Goal: Check status: Check status

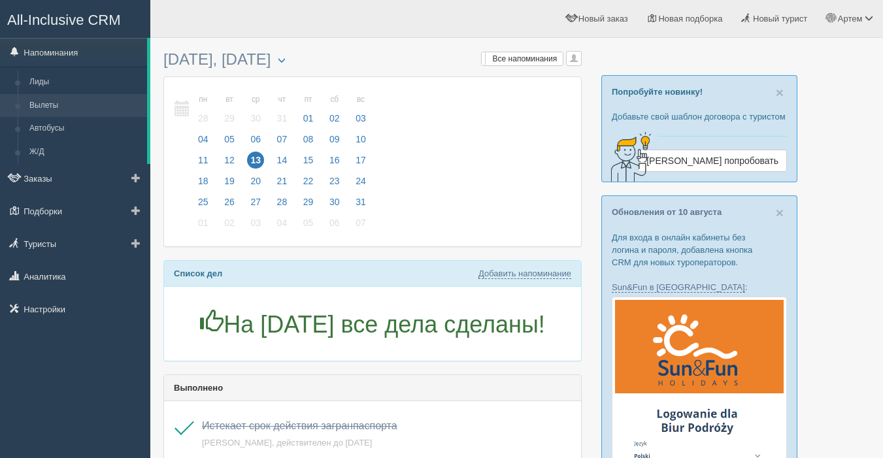
click at [48, 103] on link "Вылеты" at bounding box center [85, 106] width 123 height 24
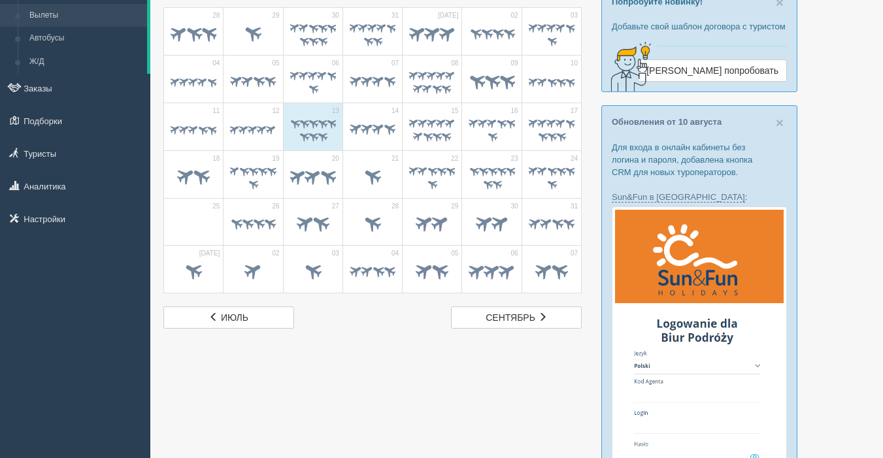
scroll to position [114, 0]
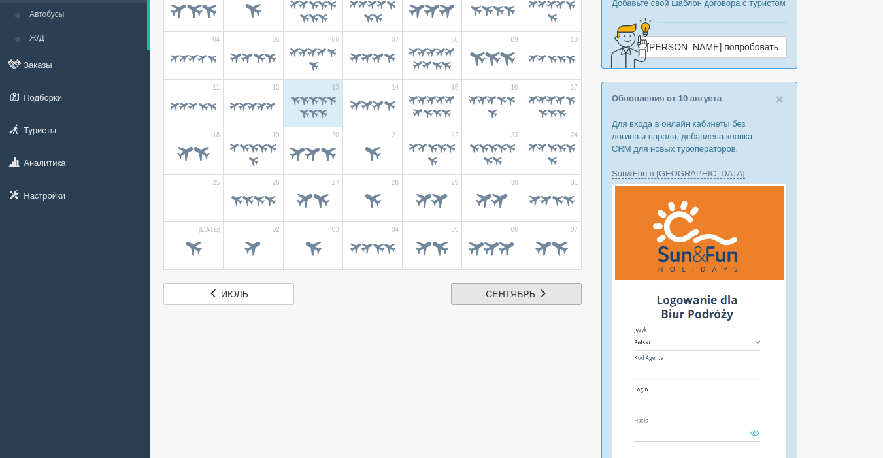
click at [500, 294] on span "сентябрь" at bounding box center [510, 294] width 50 height 10
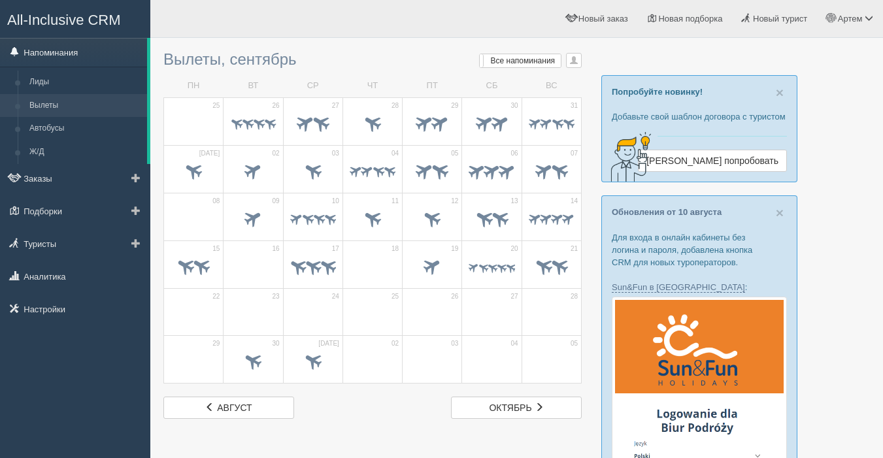
click at [43, 49] on link "Напоминания" at bounding box center [73, 52] width 147 height 29
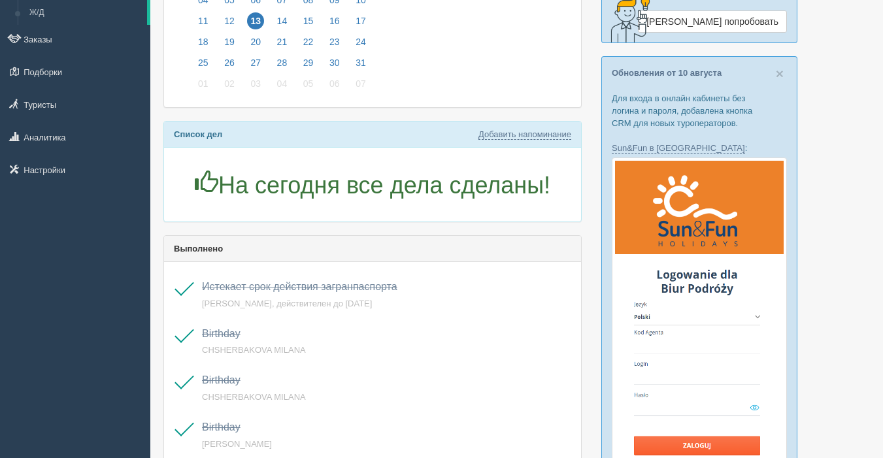
scroll to position [140, 0]
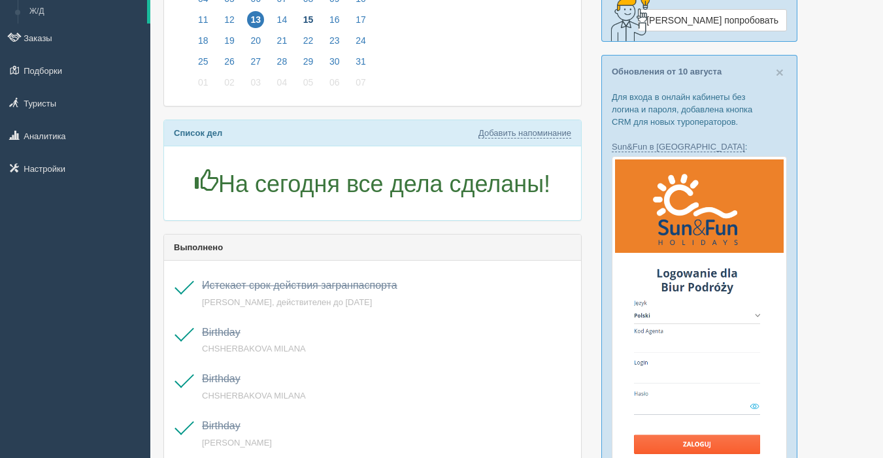
click at [304, 17] on span "15" at bounding box center [308, 19] width 17 height 17
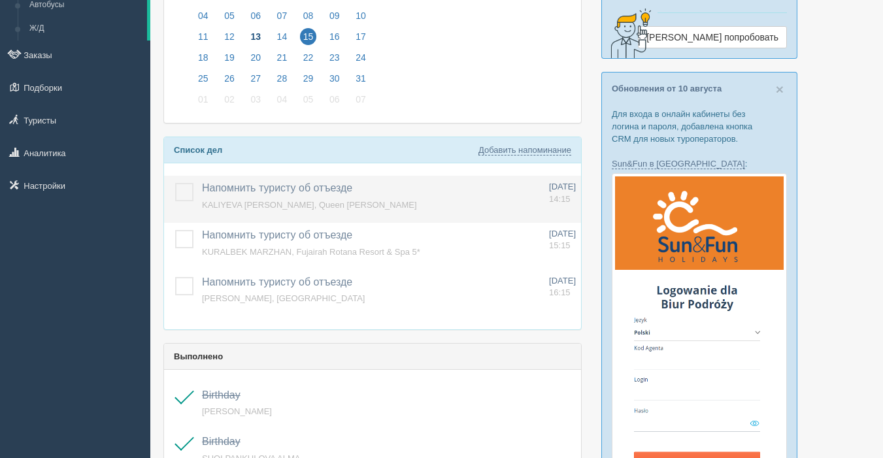
scroll to position [122, 0]
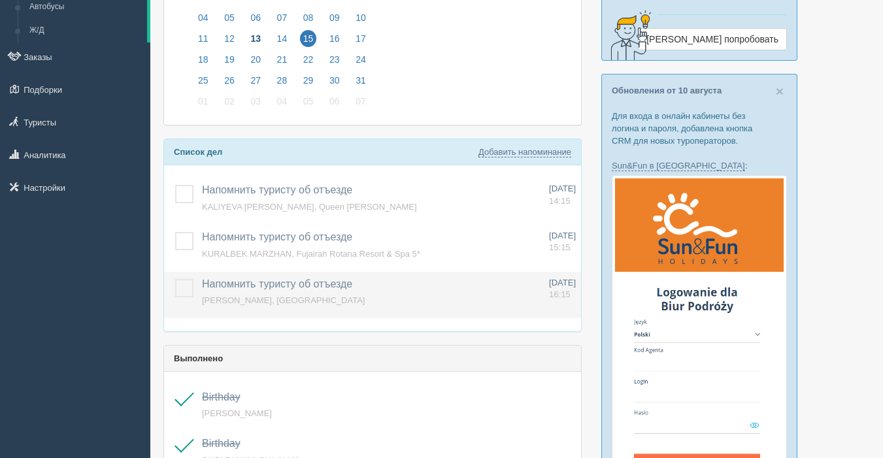
click at [175, 279] on label at bounding box center [175, 279] width 0 height 0
click at [0, 0] on input "checkbox" at bounding box center [0, 0] width 0 height 0
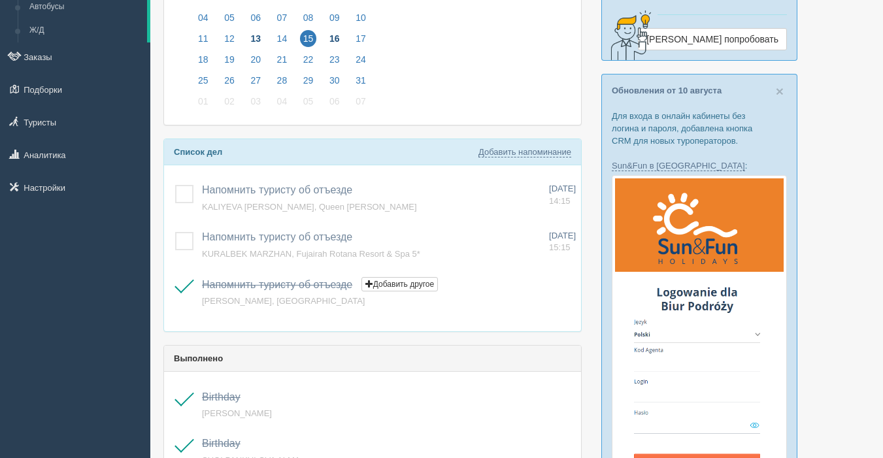
click at [333, 35] on span "16" at bounding box center [334, 38] width 17 height 17
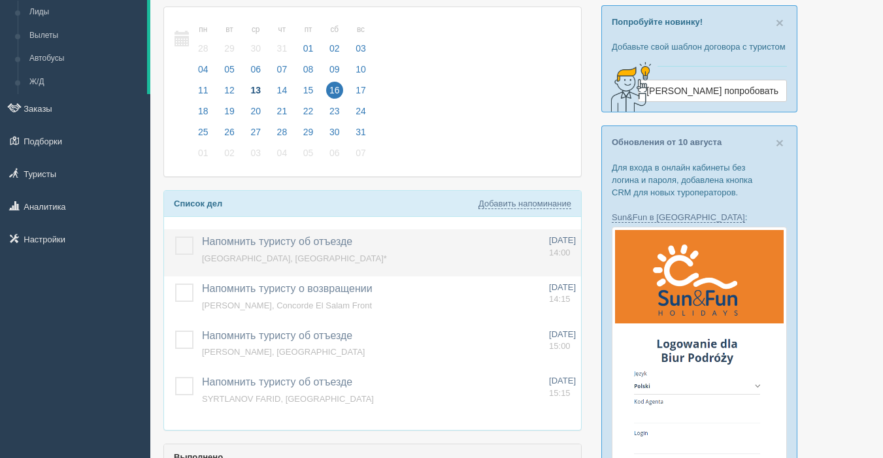
scroll to position [73, 0]
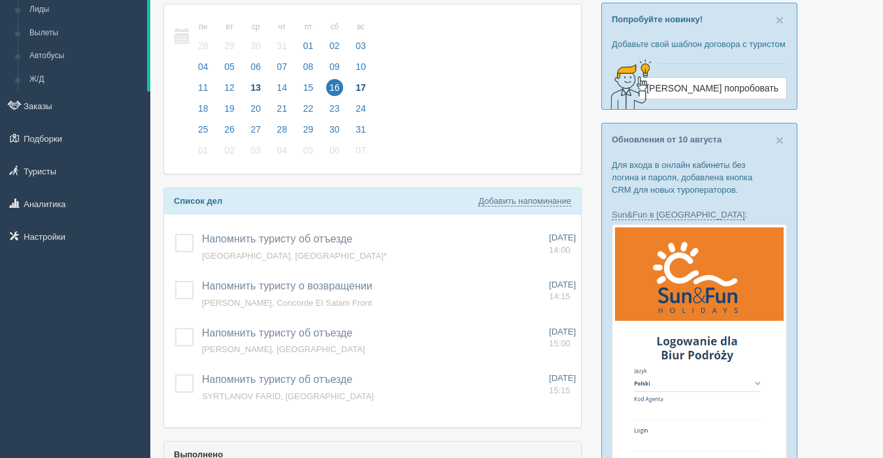
click at [357, 87] on span "17" at bounding box center [360, 87] width 17 height 17
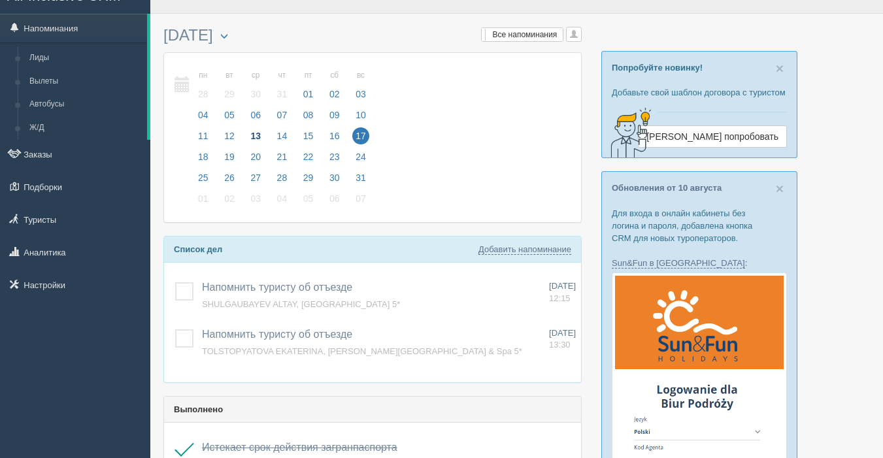
scroll to position [26, 0]
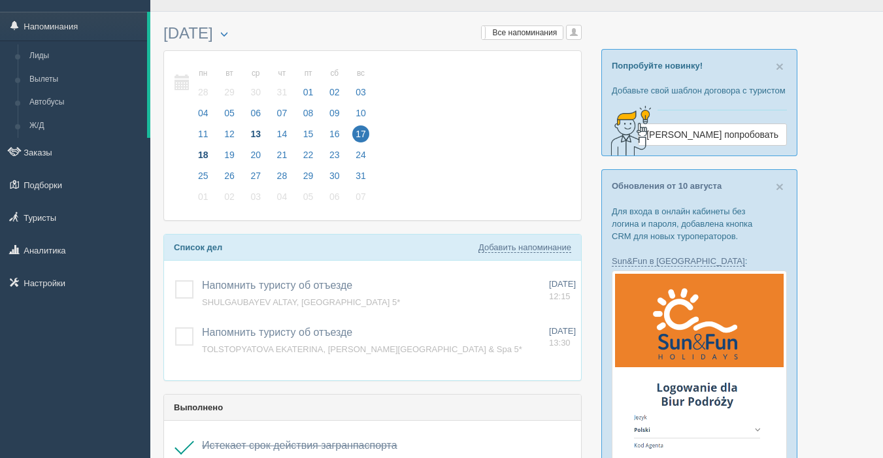
click at [196, 152] on span "18" at bounding box center [203, 154] width 17 height 17
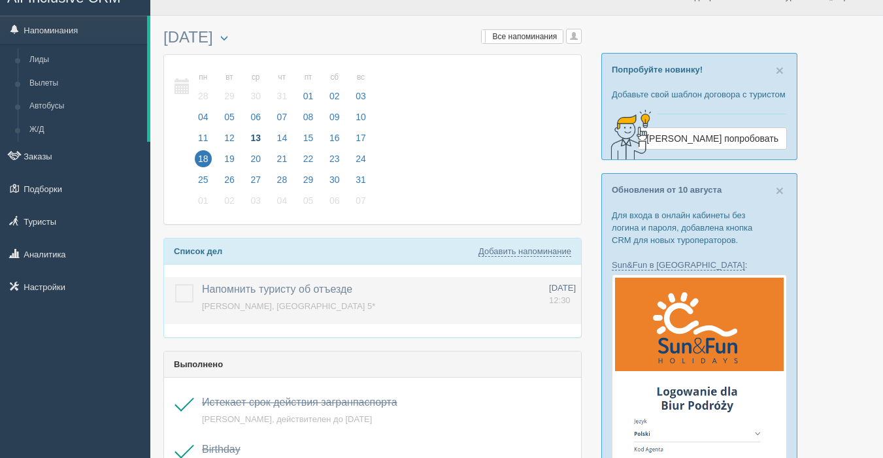
scroll to position [31, 0]
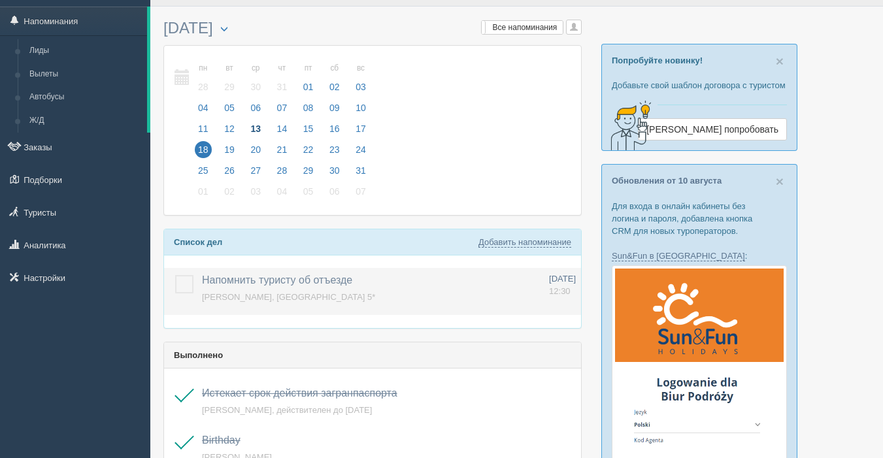
click at [175, 275] on label at bounding box center [175, 275] width 0 height 0
click at [0, 0] on input "checkbox" at bounding box center [0, 0] width 0 height 0
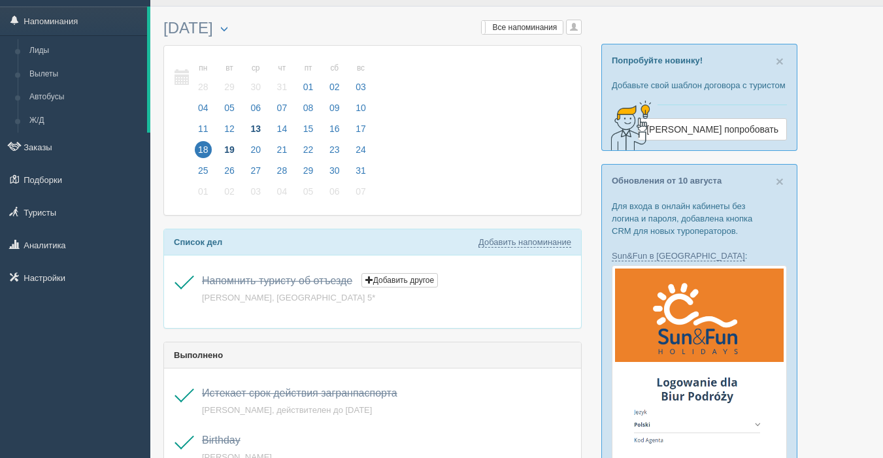
click at [223, 148] on span "19" at bounding box center [229, 149] width 17 height 17
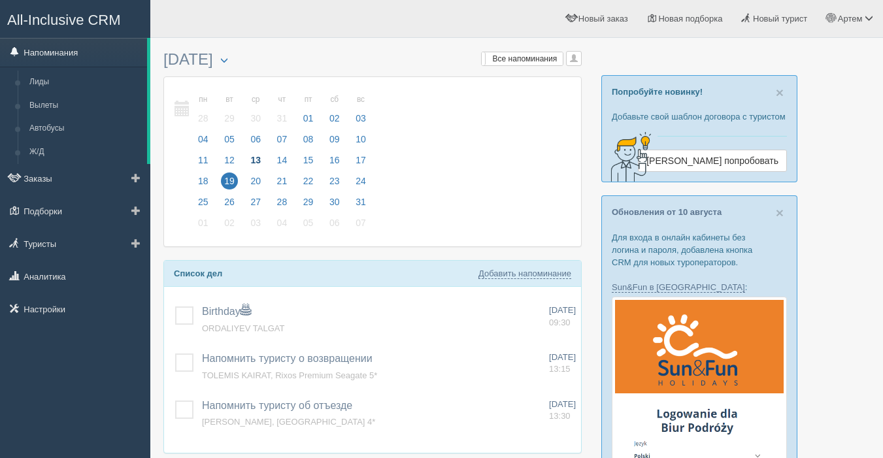
click at [76, 50] on link "Напоминания" at bounding box center [73, 52] width 147 height 29
